Goal: Information Seeking & Learning: Learn about a topic

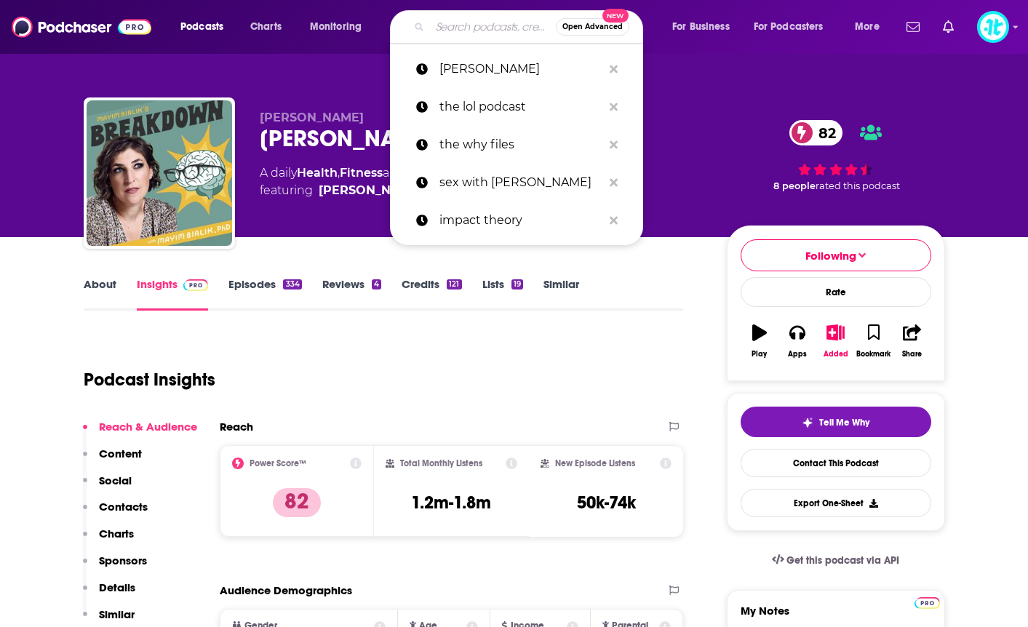
click at [474, 28] on input "Search podcasts, credits, & more..." at bounding box center [493, 26] width 126 height 23
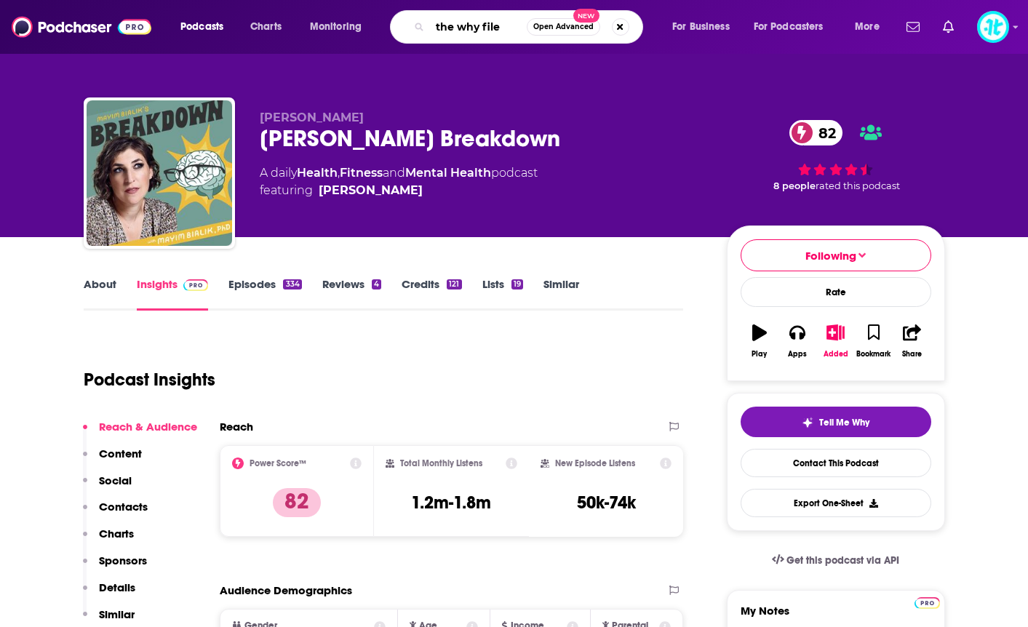
type input "the why files"
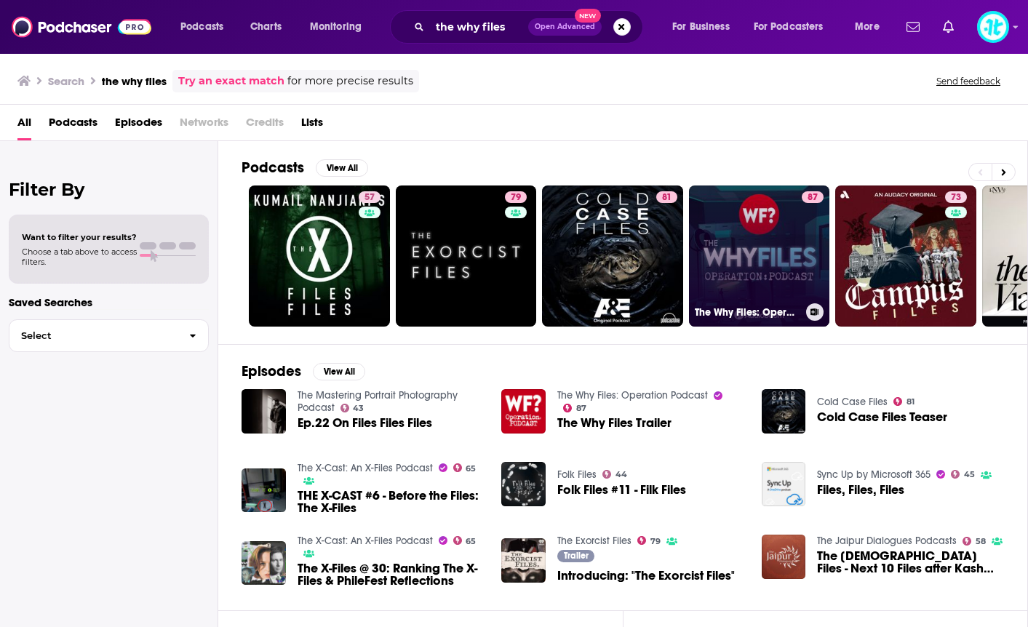
click at [794, 267] on link "87 The Why Files: Operation Podcast" at bounding box center [759, 256] width 141 height 141
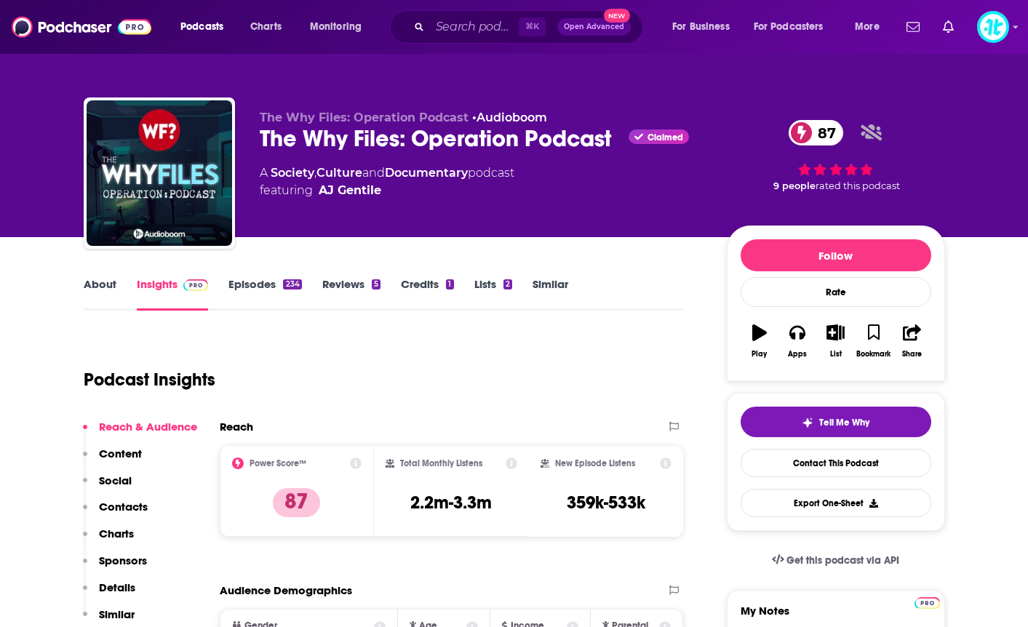
click at [261, 287] on link "Episodes 234" at bounding box center [265, 293] width 73 height 33
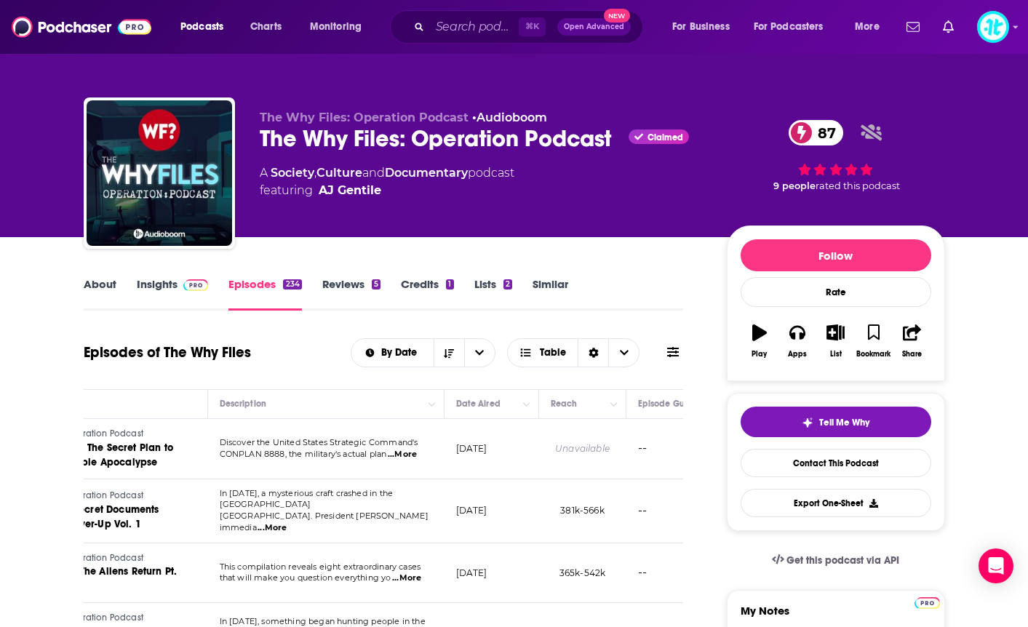
click at [162, 295] on link "Insights" at bounding box center [173, 293] width 72 height 33
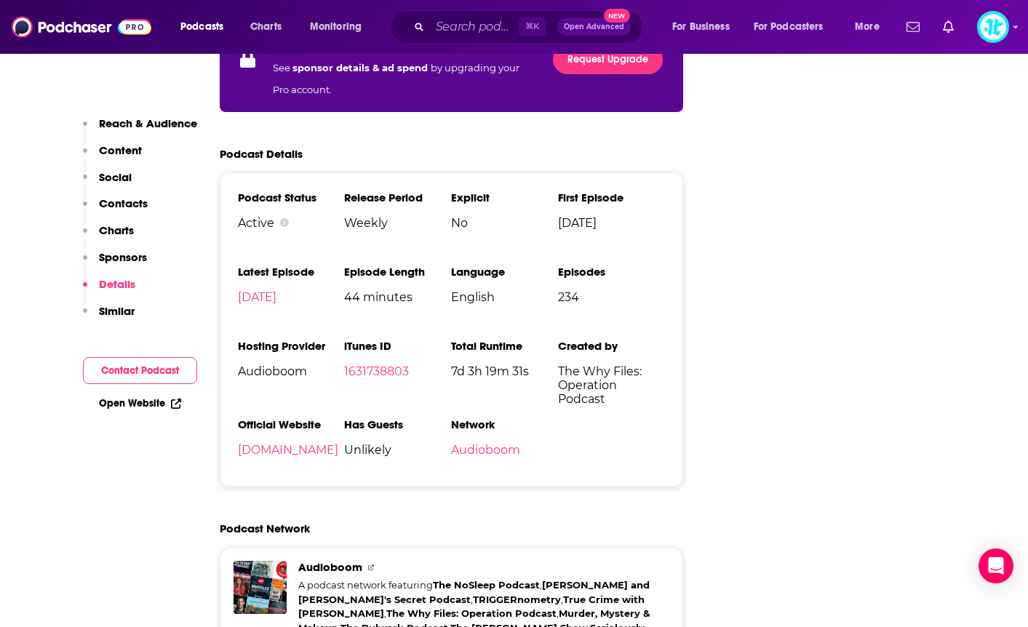
scroll to position [2216, 0]
